Goal: Task Accomplishment & Management: Use online tool/utility

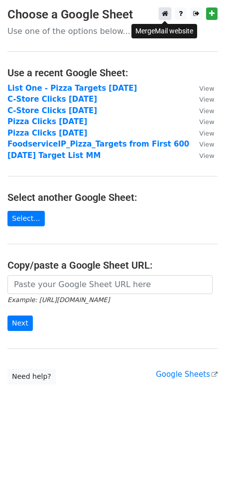
click at [162, 11] on icon at bounding box center [165, 13] width 6 height 7
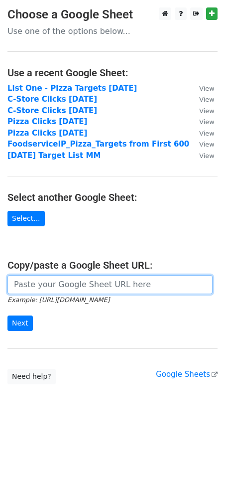
click at [42, 282] on input "url" at bounding box center [109, 284] width 205 height 19
paste input "https://docs.google.com/spreadsheets/d/1e8iq0yc6JPfW4OxVzKFwHMzYLn2_MzYnYW8n1k_…"
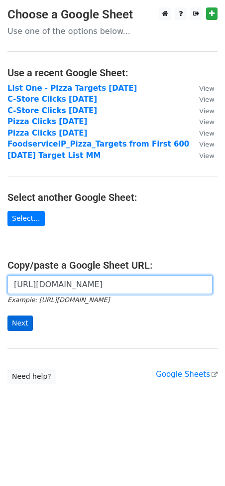
type input "https://docs.google.com/spreadsheets/d/1e8iq0yc6JPfW4OxVzKFwHMzYLn2_MzYnYW8n1k_…"
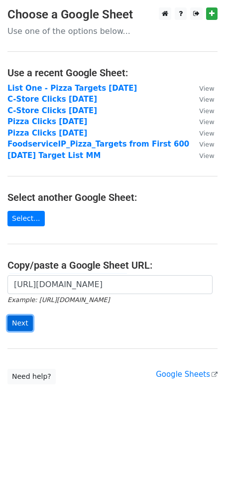
click at [17, 320] on input "Next" at bounding box center [19, 323] width 25 height 15
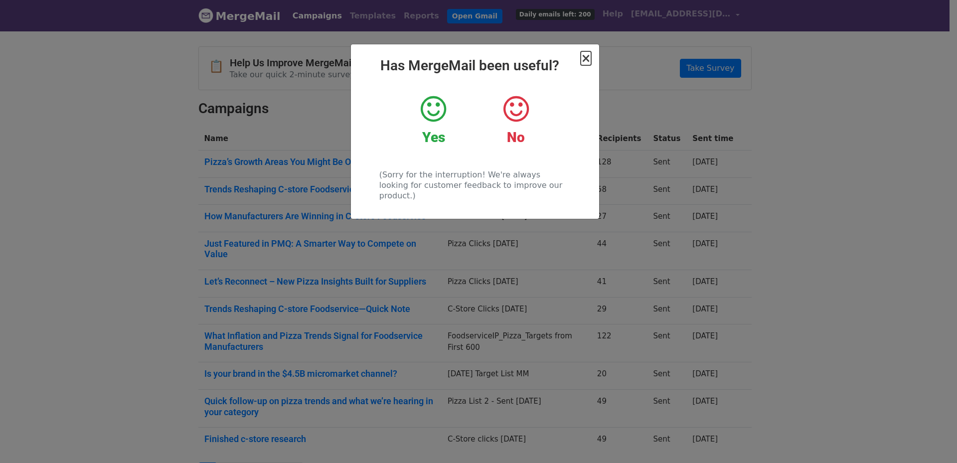
click at [585, 58] on span "×" at bounding box center [586, 58] width 10 height 14
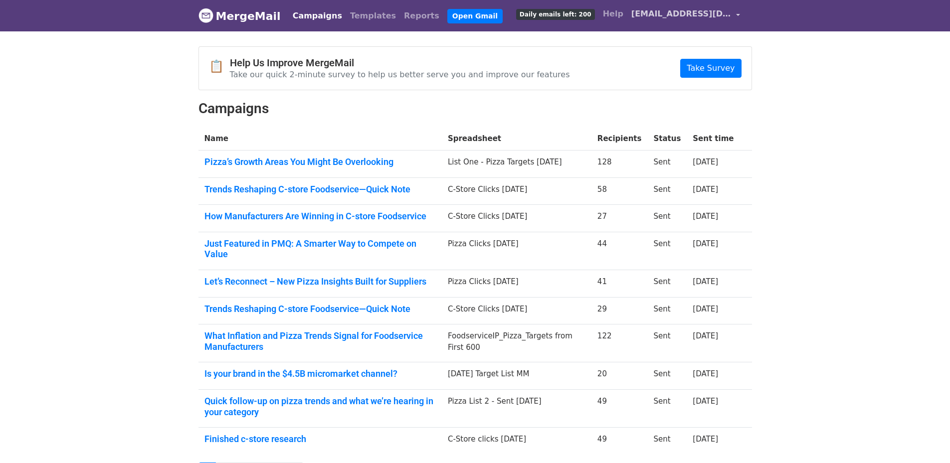
click at [734, 12] on link "ghobby@foodserviceip.com" at bounding box center [685, 15] width 117 height 23
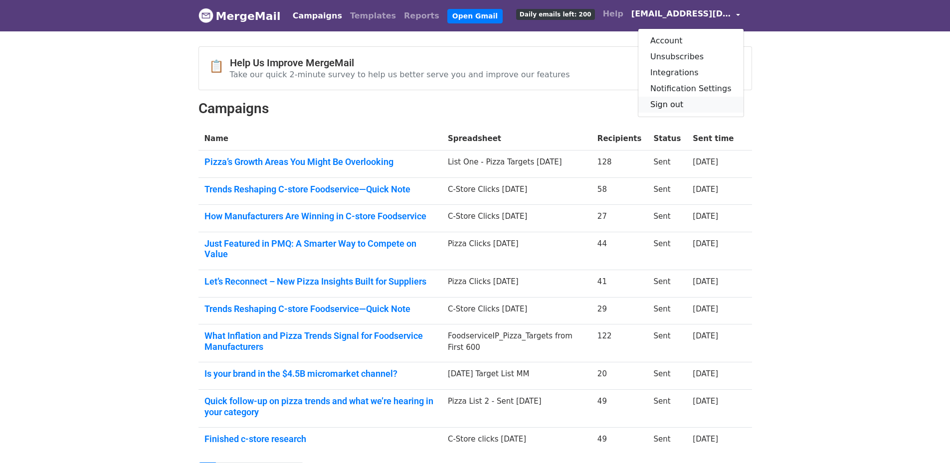
click at [686, 101] on link "Sign out" at bounding box center [690, 105] width 105 height 16
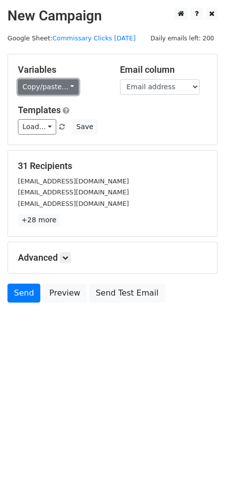
click at [37, 86] on link "Copy/paste..." at bounding box center [48, 86] width 61 height 15
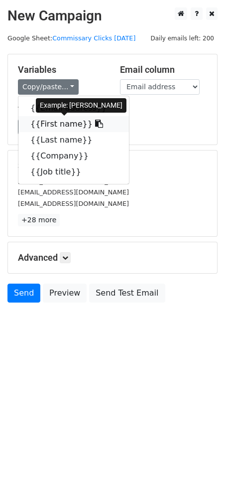
click at [34, 119] on link "{{First name}}" at bounding box center [73, 124] width 111 height 16
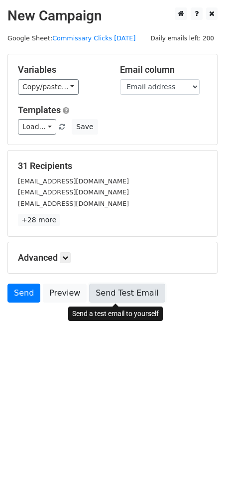
click at [94, 295] on link "Send Test Email" at bounding box center [127, 293] width 76 height 19
click at [96, 294] on link "Send Test Email" at bounding box center [127, 293] width 76 height 19
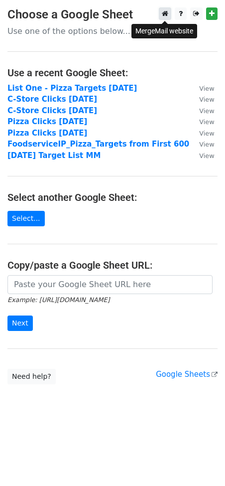
click at [166, 15] on icon at bounding box center [165, 13] width 6 height 7
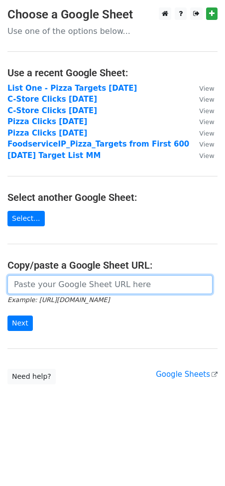
click at [74, 282] on input "url" at bounding box center [109, 284] width 205 height 19
paste input "[URL][DOMAIN_NAME]"
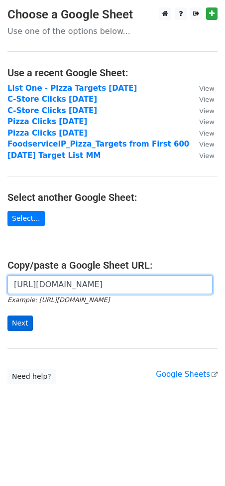
type input "[URL][DOMAIN_NAME]"
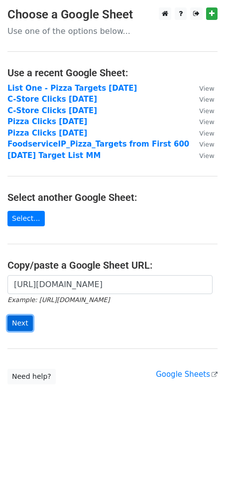
scroll to position [0, 0]
click at [22, 325] on input "Next" at bounding box center [19, 323] width 25 height 15
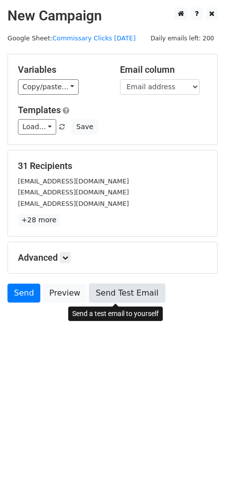
click at [109, 288] on link "Send Test Email" at bounding box center [127, 293] width 76 height 19
